Goal: Task Accomplishment & Management: Use online tool/utility

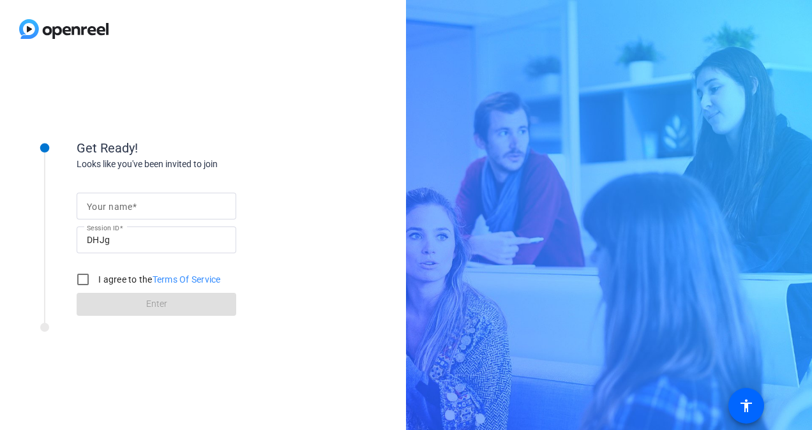
click at [139, 204] on input "Your name" at bounding box center [156, 206] width 139 height 15
type input "[PERSON_NAME]"
click at [85, 273] on input "I agree to the Terms Of Service" at bounding box center [83, 280] width 26 height 26
checkbox input "true"
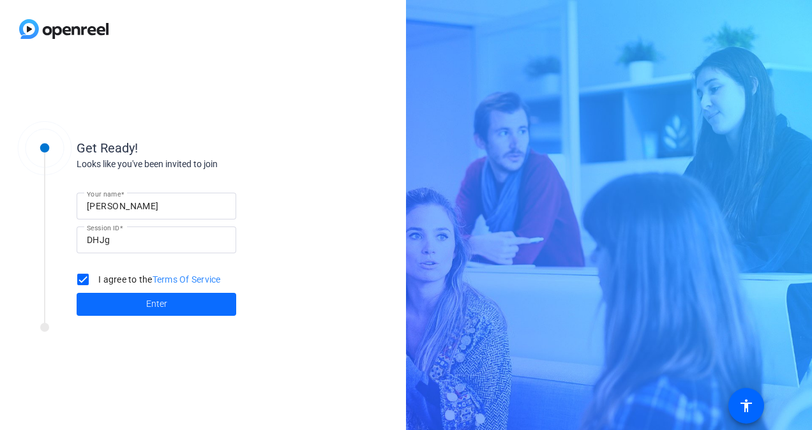
click at [138, 299] on span at bounding box center [157, 304] width 160 height 31
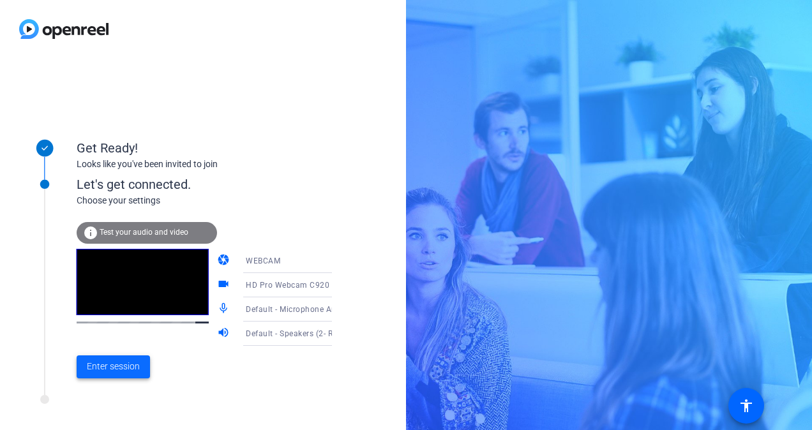
click at [131, 369] on span "Enter session" at bounding box center [113, 366] width 53 height 13
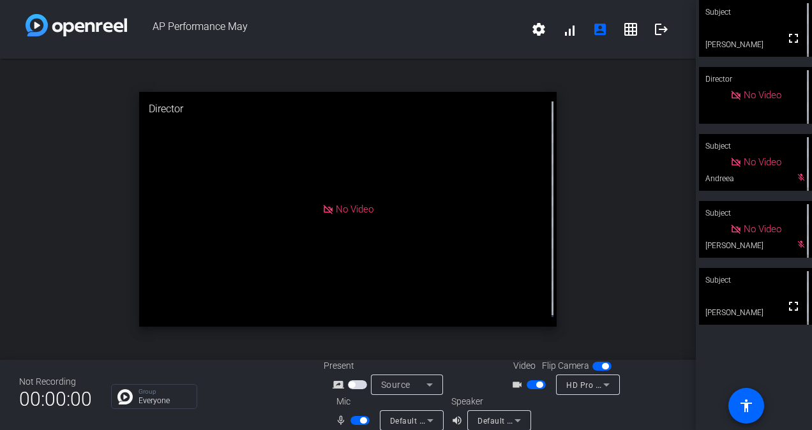
click at [529, 382] on span "button" at bounding box center [536, 384] width 19 height 9
click at [350, 419] on span "button" at bounding box center [359, 420] width 19 height 9
click at [354, 420] on span "button" at bounding box center [354, 421] width 6 height 6
click at [536, 383] on span "button" at bounding box center [536, 384] width 19 height 9
click at [354, 421] on span "button" at bounding box center [359, 420] width 19 height 9
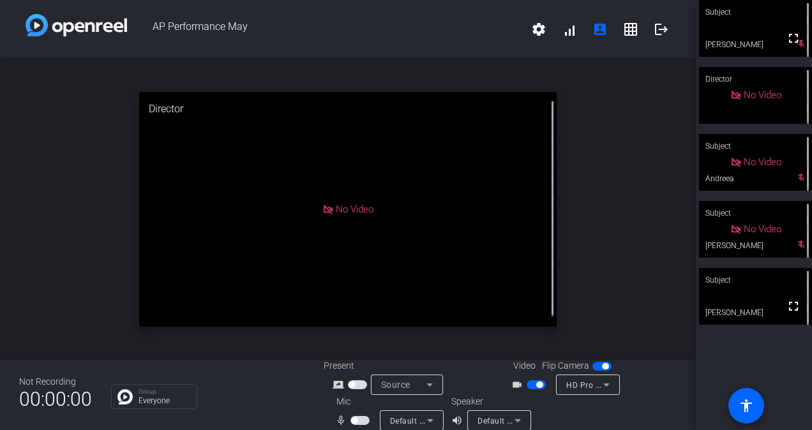
click at [536, 383] on span "button" at bounding box center [539, 385] width 6 height 6
click at [352, 420] on span "button" at bounding box center [354, 421] width 6 height 6
click at [534, 383] on span "button" at bounding box center [536, 384] width 19 height 9
click at [536, 384] on span "button" at bounding box center [539, 385] width 6 height 6
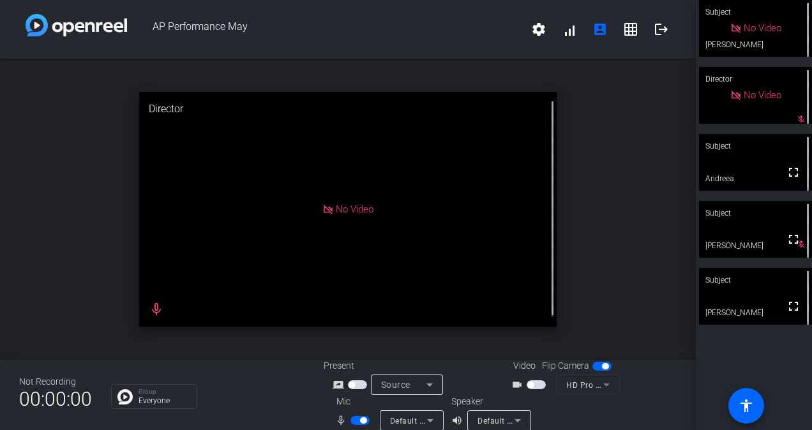
click at [354, 420] on span "button" at bounding box center [359, 420] width 19 height 9
click at [355, 419] on span "button" at bounding box center [359, 420] width 19 height 9
click at [530, 382] on span "button" at bounding box center [536, 384] width 19 height 9
drag, startPoint x: 350, startPoint y: 419, endPoint x: 429, endPoint y: 404, distance: 79.9
click at [351, 419] on span "button" at bounding box center [359, 420] width 19 height 9
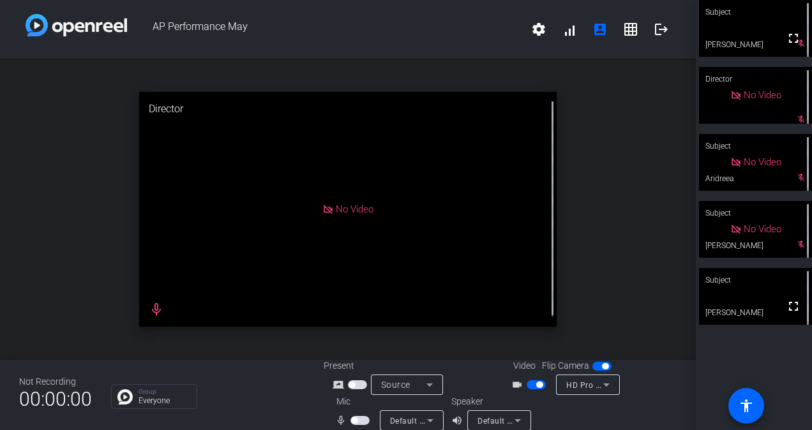
click at [529, 386] on span "button" at bounding box center [536, 384] width 19 height 9
click at [356, 422] on span "button" at bounding box center [359, 420] width 19 height 9
click at [538, 383] on span "button" at bounding box center [536, 384] width 19 height 9
